Goal: Download file/media

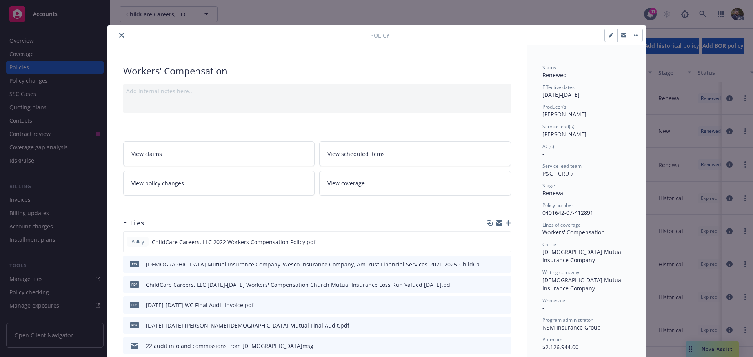
click at [120, 34] on icon "close" at bounding box center [121, 35] width 5 height 5
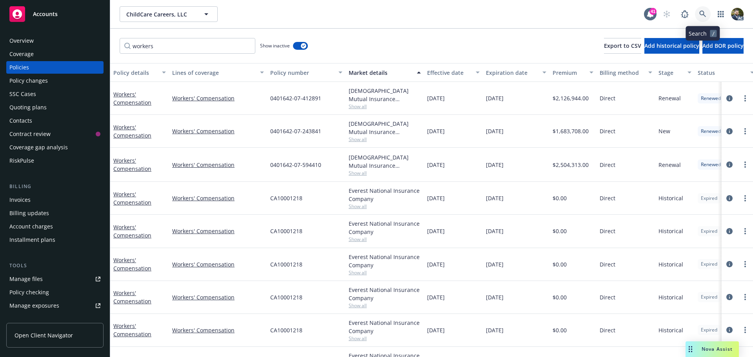
click at [700, 14] on icon at bounding box center [702, 14] width 7 height 7
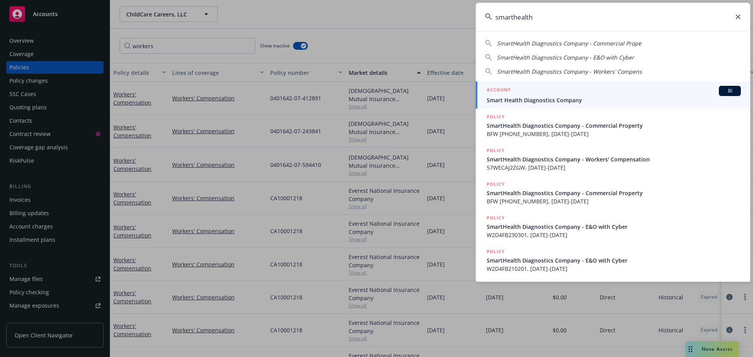
type input "smarthealth"
click at [641, 95] on div "ACCOUNT BI" at bounding box center [613, 91] width 254 height 10
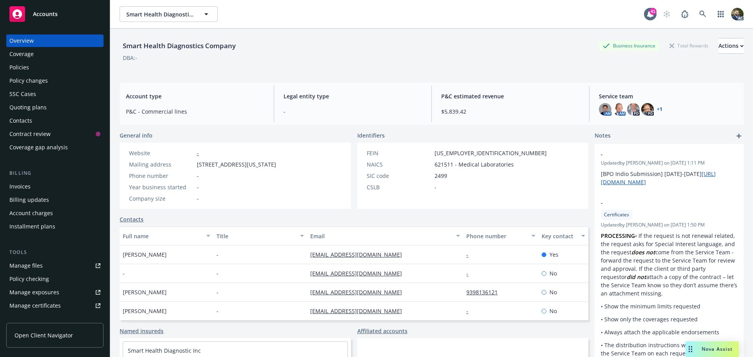
click at [24, 67] on div "Policies" at bounding box center [19, 67] width 20 height 13
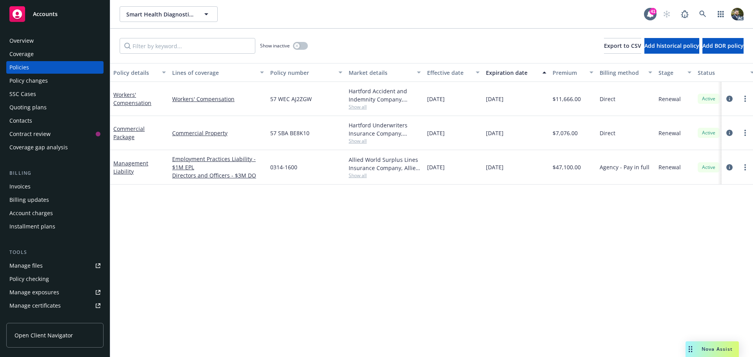
click at [142, 71] on div "Policy details" at bounding box center [135, 73] width 44 height 8
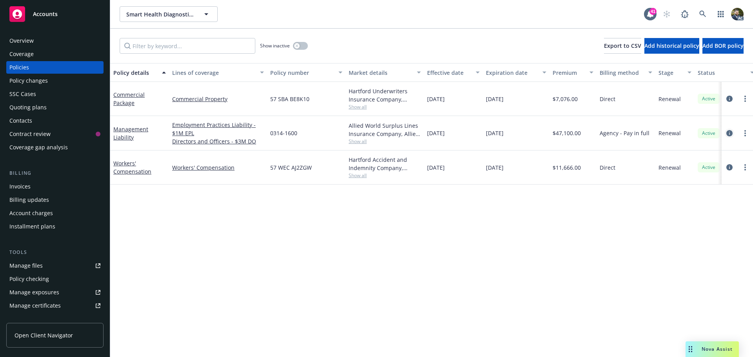
click at [731, 131] on icon "circleInformation" at bounding box center [729, 133] width 6 height 6
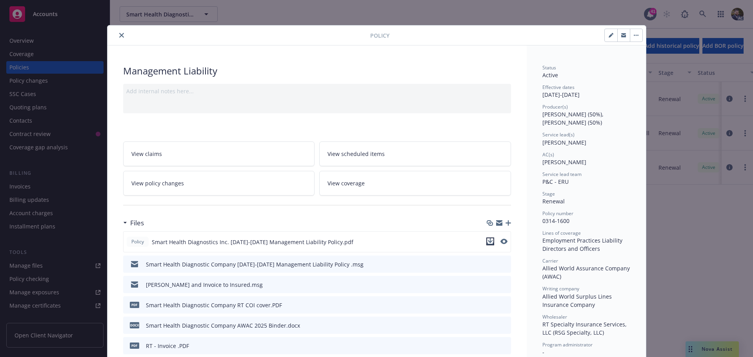
click at [487, 241] on icon "download file" at bounding box center [490, 241] width 6 height 6
